Goal: Navigation & Orientation: Find specific page/section

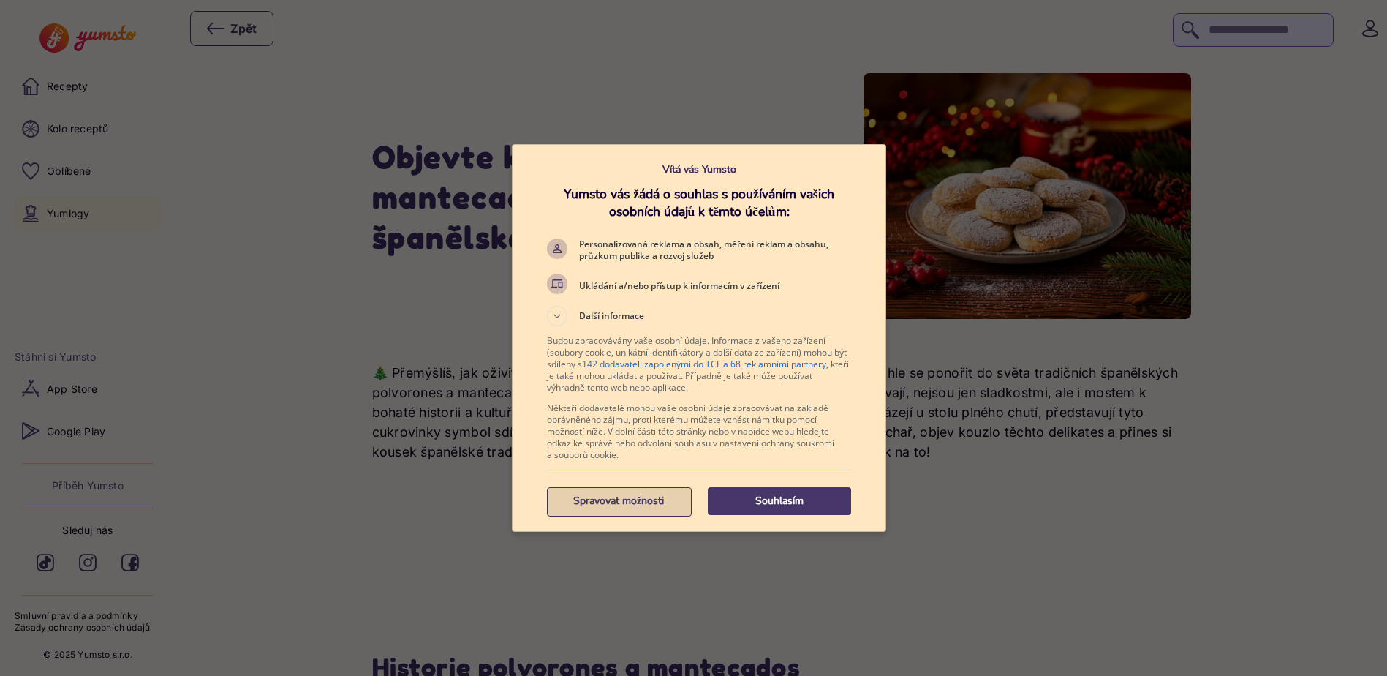
click at [611, 498] on p "Spravovat možnosti" at bounding box center [618, 500] width 143 height 15
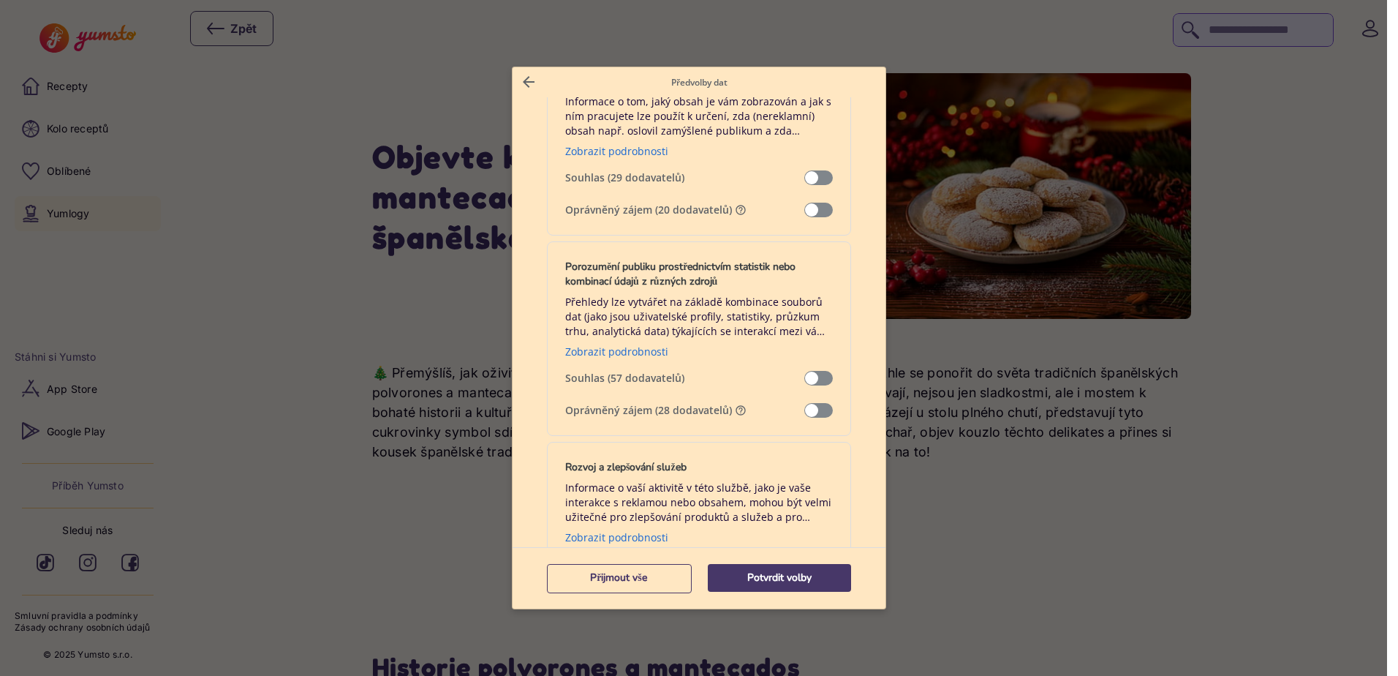
scroll to position [1243, 0]
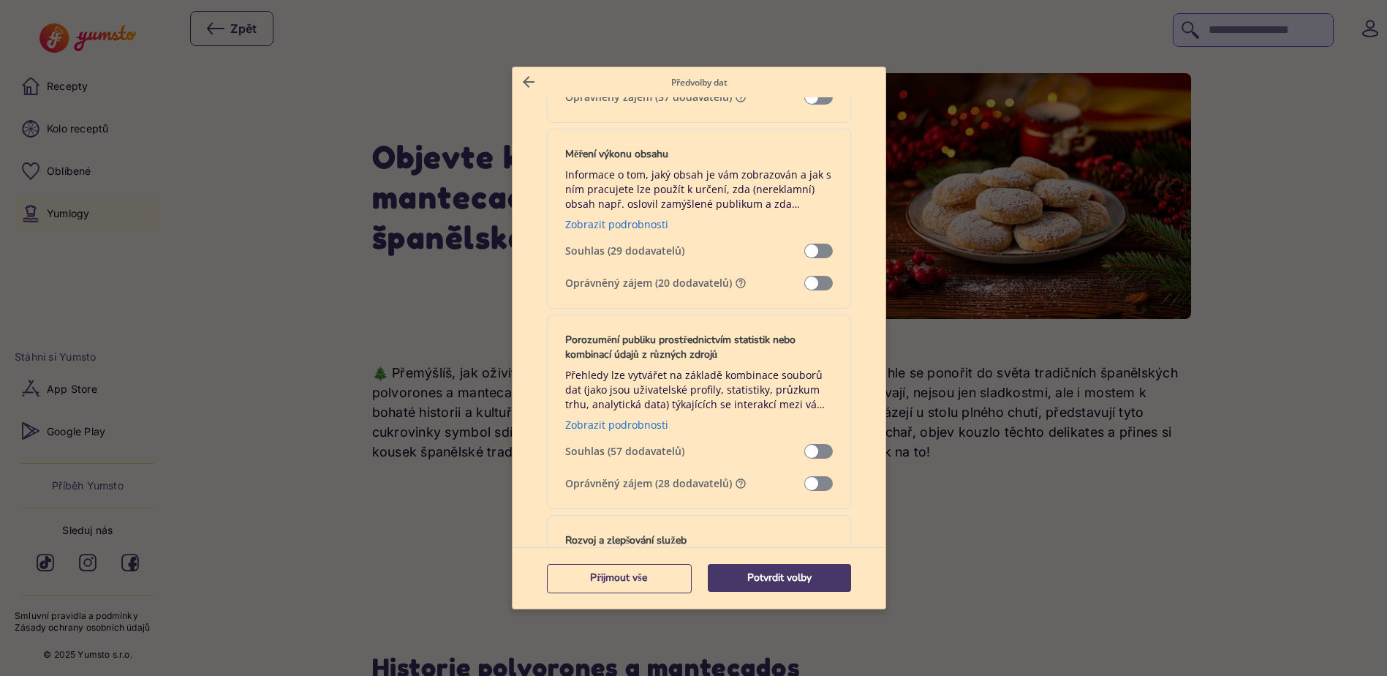
click at [1016, 519] on div at bounding box center [699, 338] width 1398 height 676
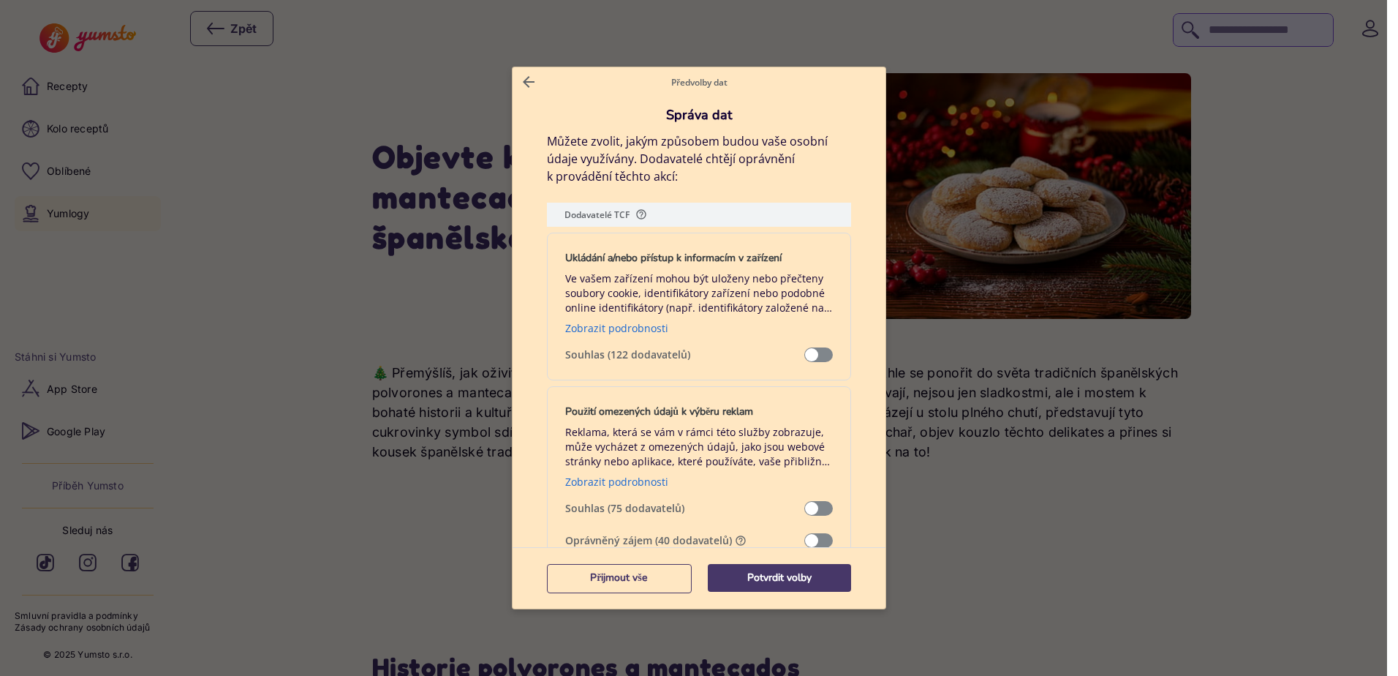
scroll to position [366, 0]
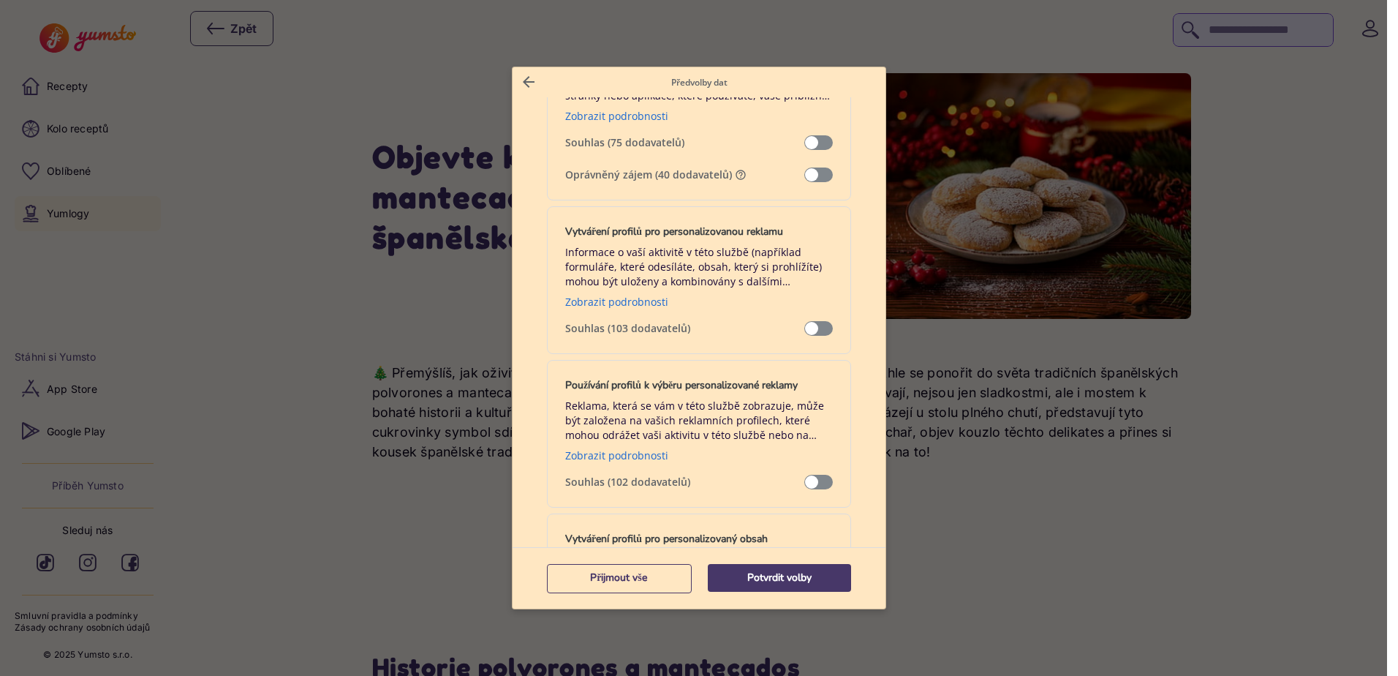
click at [811, 175] on span "Správa dat" at bounding box center [818, 174] width 29 height 15
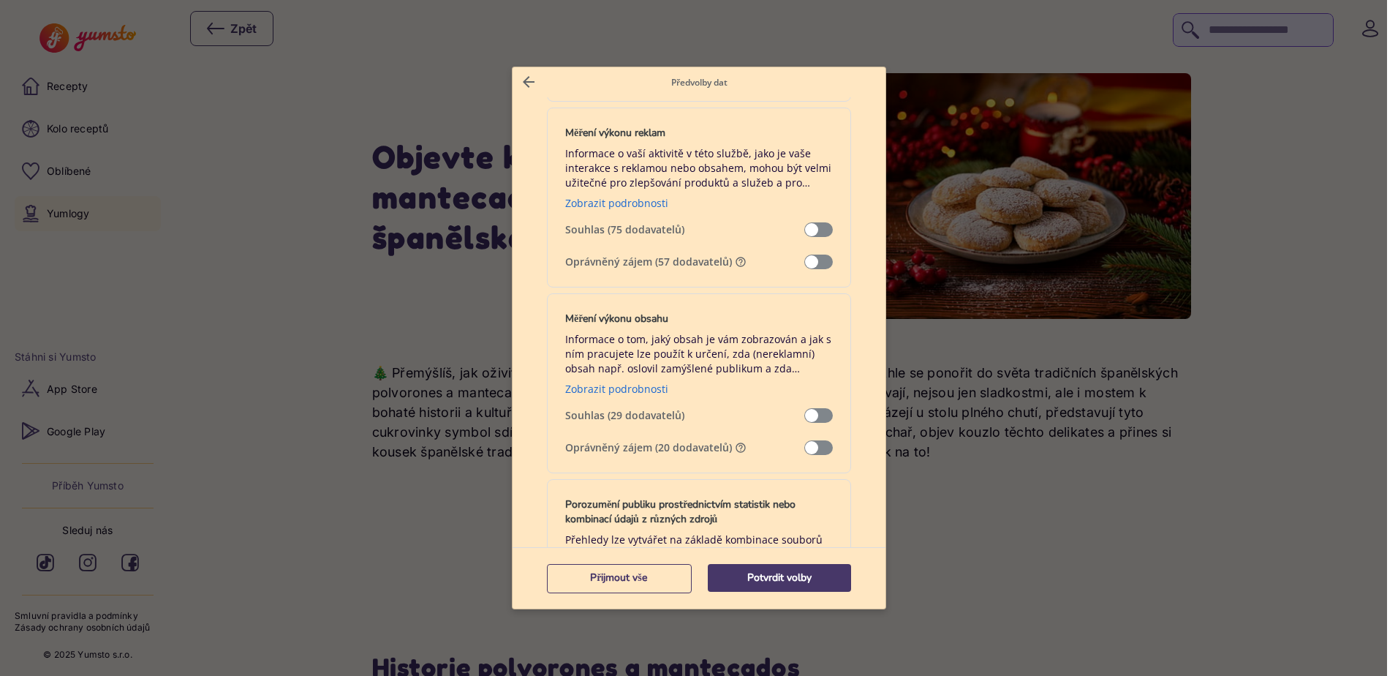
scroll to position [1097, 0]
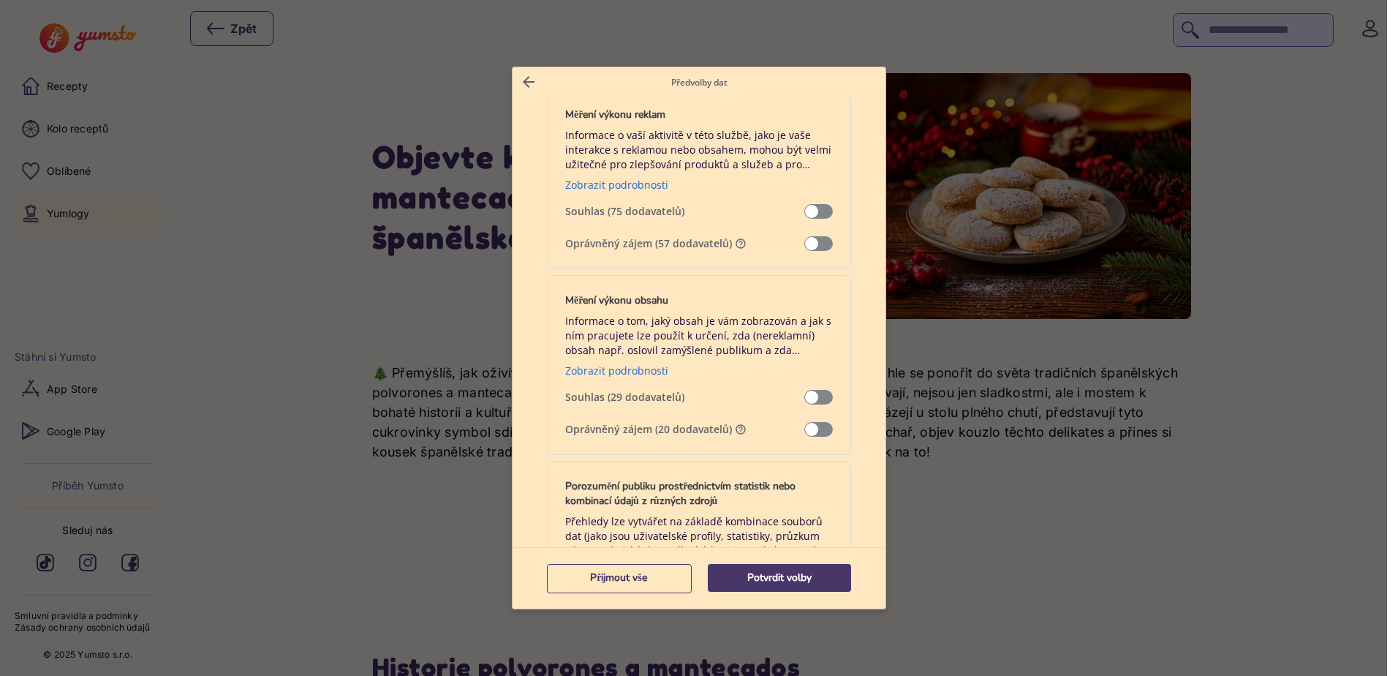
drag, startPoint x: 821, startPoint y: 238, endPoint x: 818, endPoint y: 248, distance: 9.9
click at [821, 239] on span "Správa dat" at bounding box center [818, 243] width 29 height 15
drag, startPoint x: 809, startPoint y: 423, endPoint x: 787, endPoint y: 443, distance: 30.5
click at [808, 424] on span "Správa dat" at bounding box center [818, 429] width 29 height 15
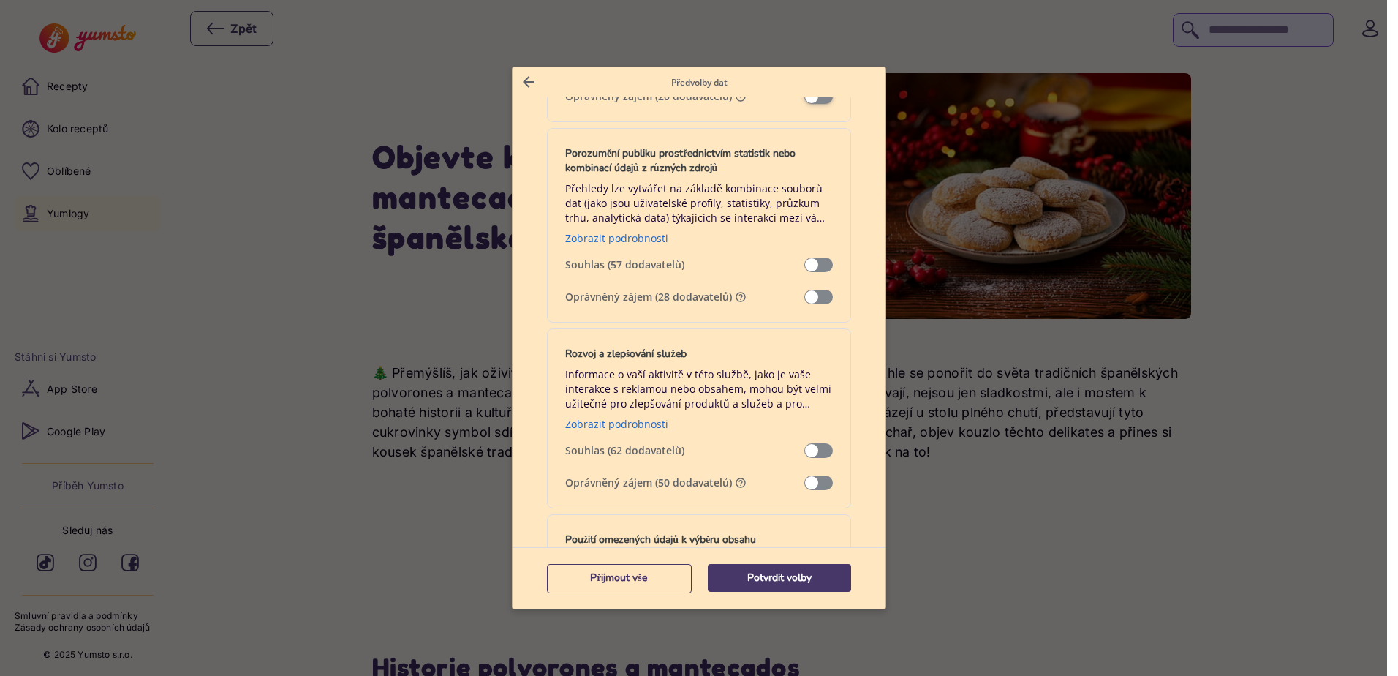
scroll to position [1462, 0]
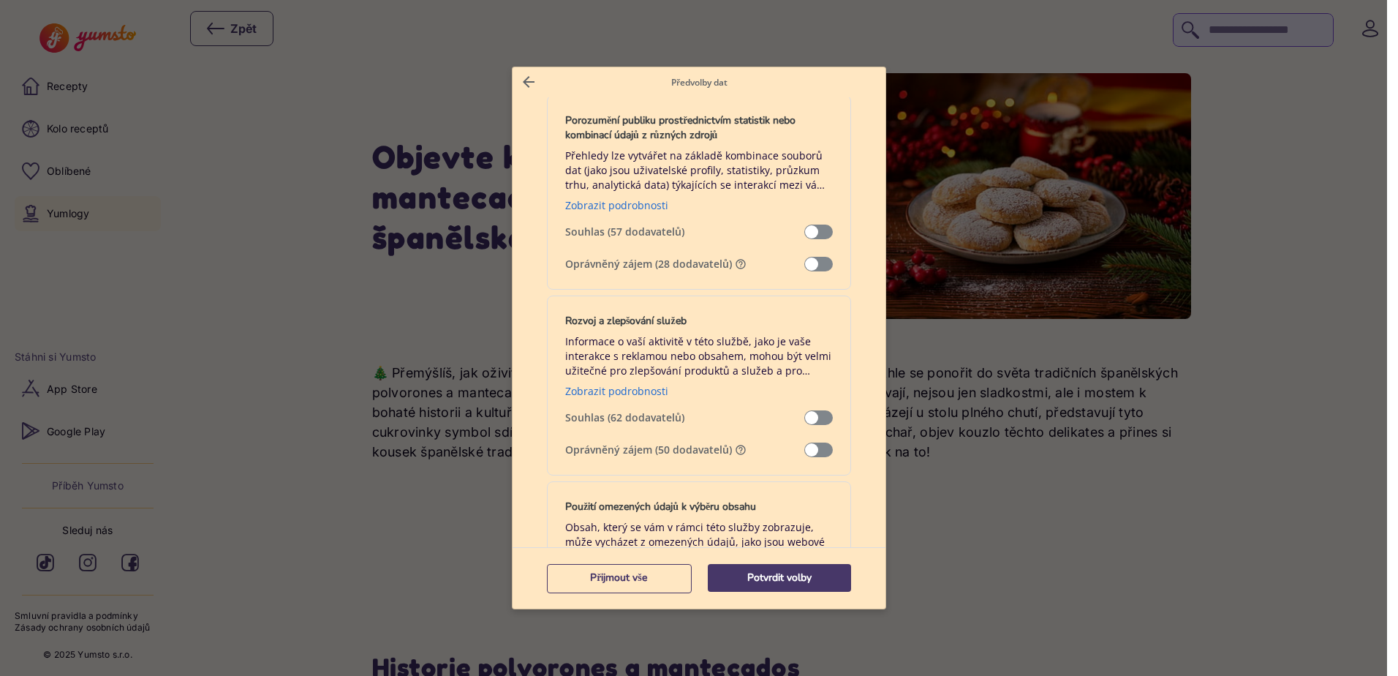
click at [804, 264] on span "Správa dat" at bounding box center [818, 264] width 29 height 15
click at [805, 446] on span "Správa dat" at bounding box center [818, 449] width 29 height 15
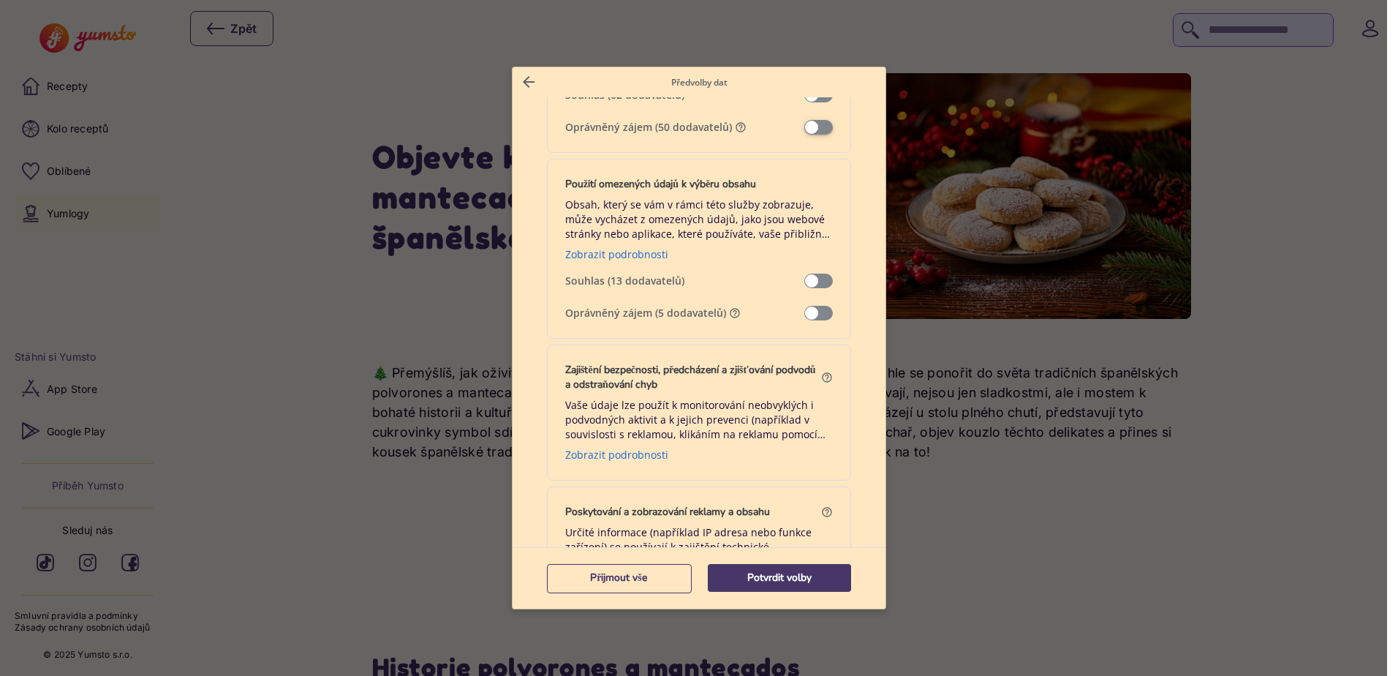
scroll to position [1828, 0]
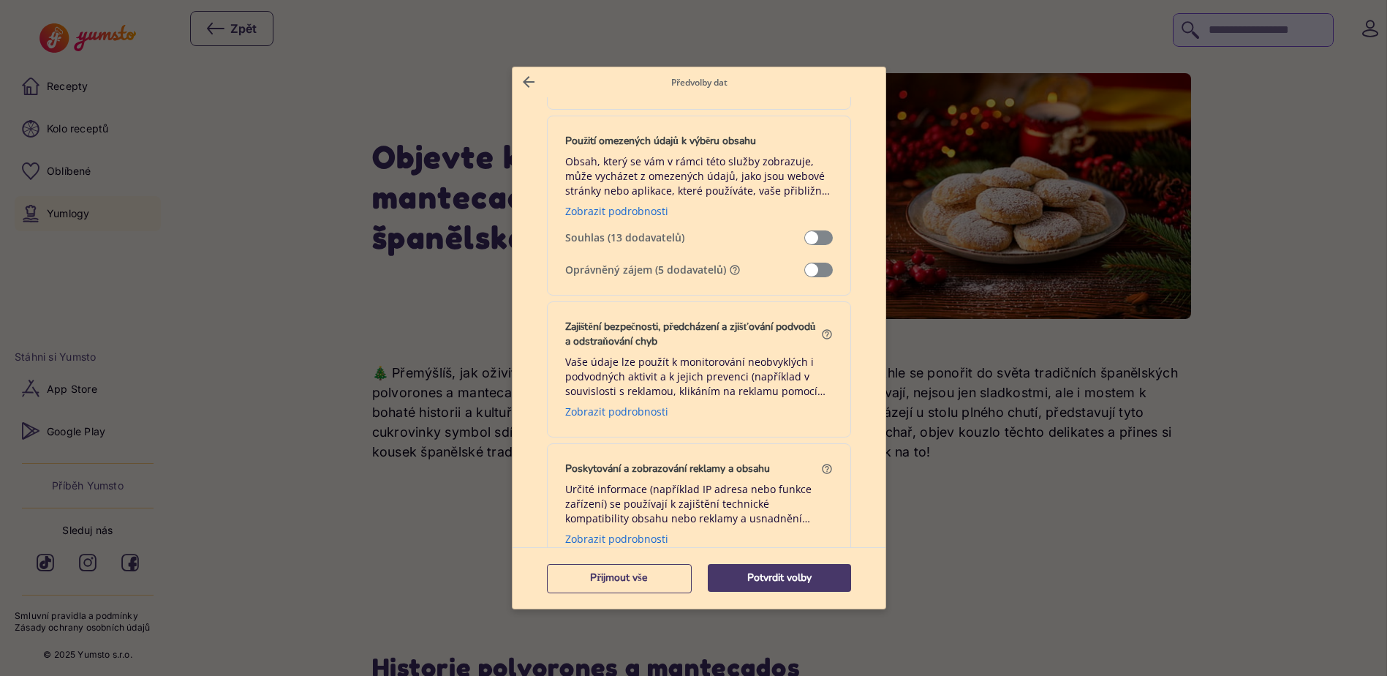
click at [808, 261] on div "Použití omezených údajů k výběru obsahu Obsah, který se vám v rámci této služby…" at bounding box center [699, 206] width 304 height 180
click at [816, 274] on span "Správa dat" at bounding box center [818, 269] width 29 height 15
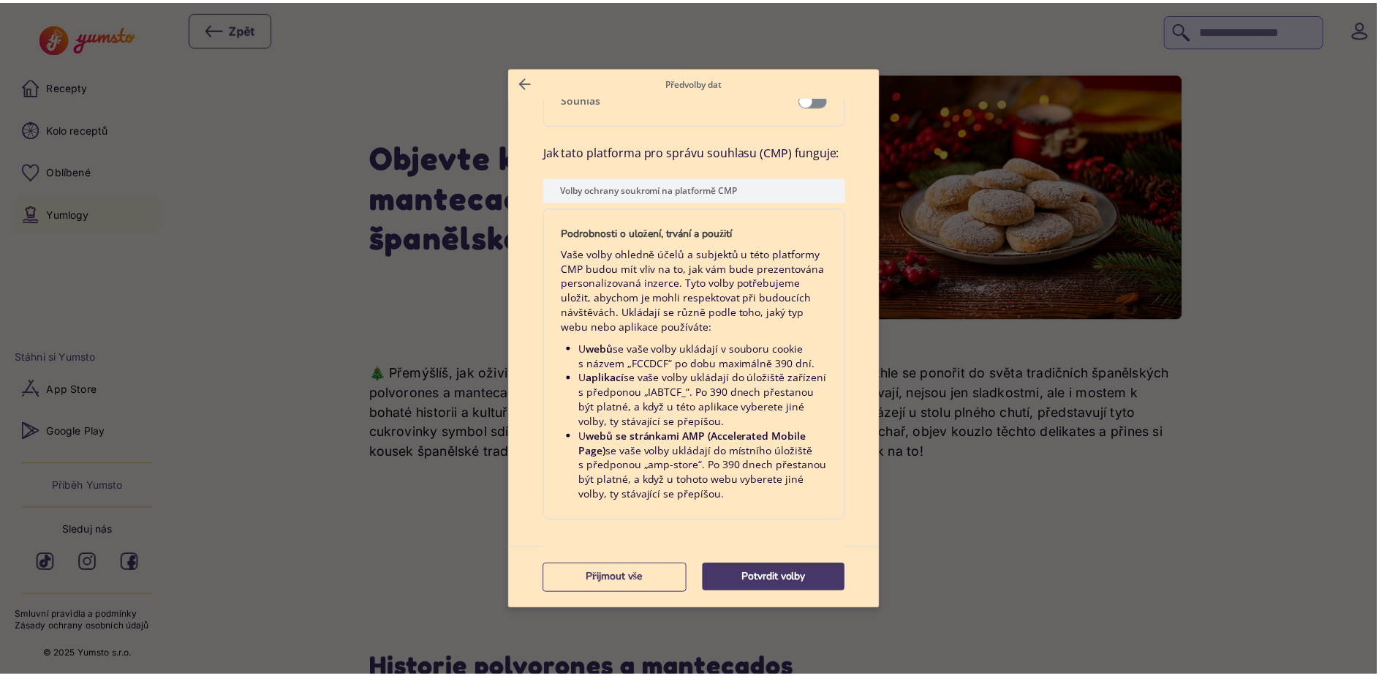
scroll to position [2987, 0]
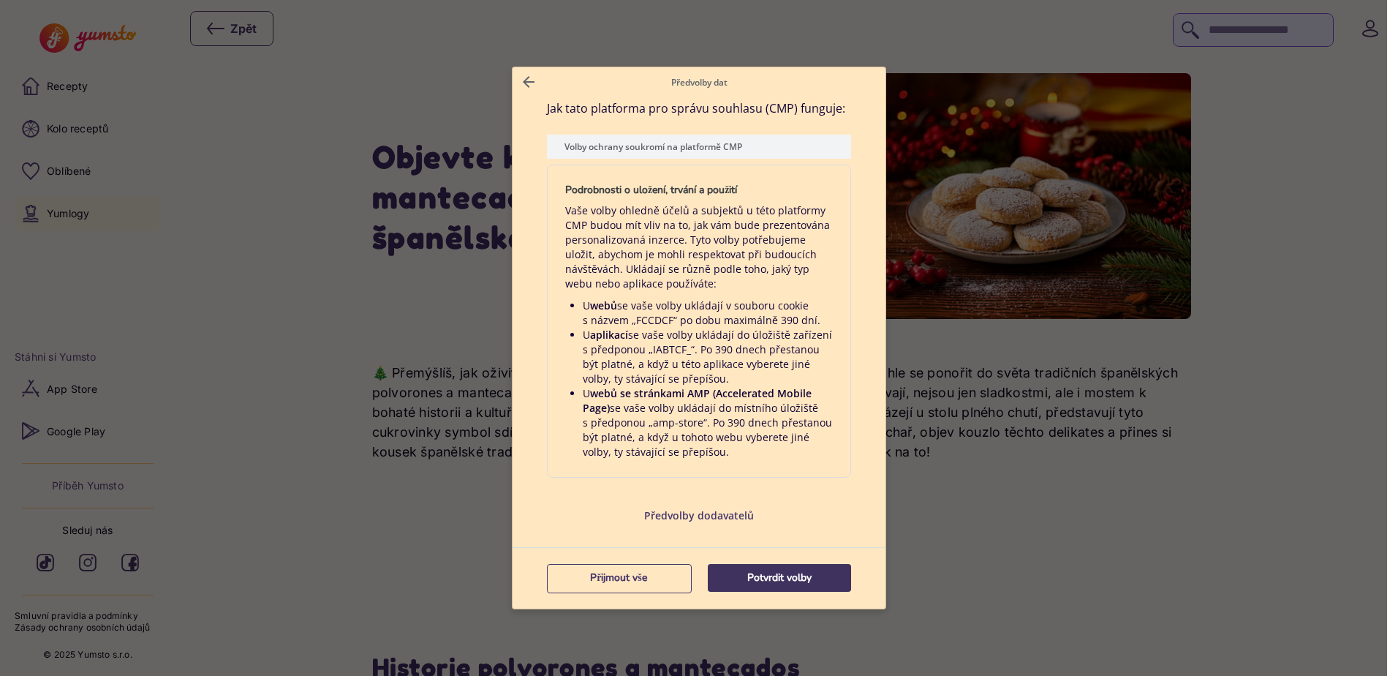
click at [739, 578] on p "Potvrdit volby" at bounding box center [779, 577] width 143 height 15
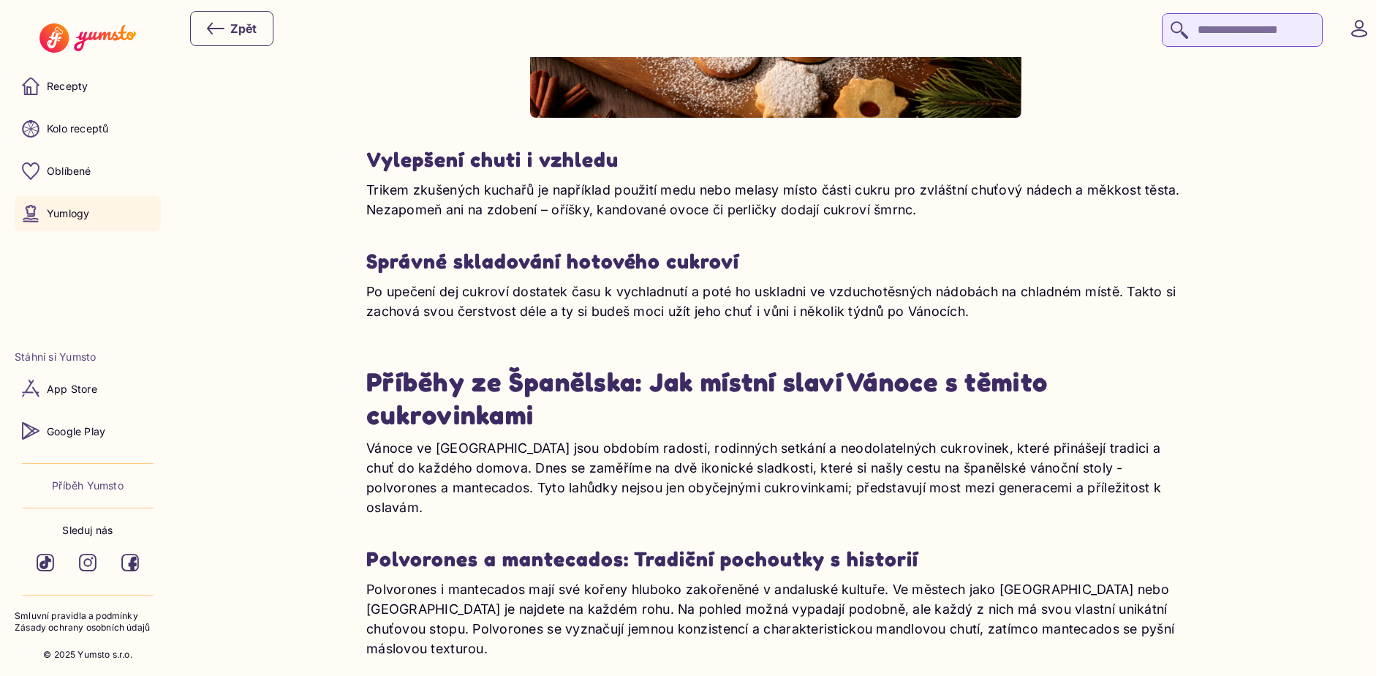
scroll to position [5264, 0]
